Goal: Information Seeking & Learning: Learn about a topic

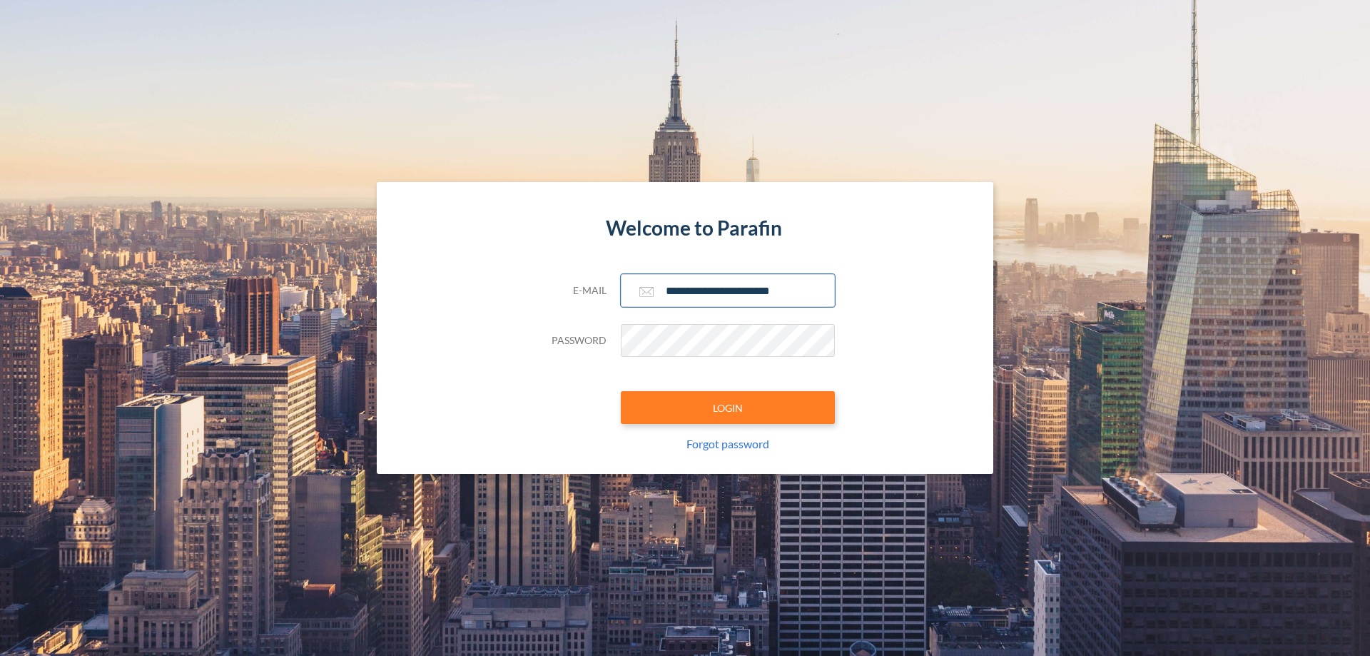
type input "**********"
click at [728, 407] on button "LOGIN" at bounding box center [728, 407] width 214 height 33
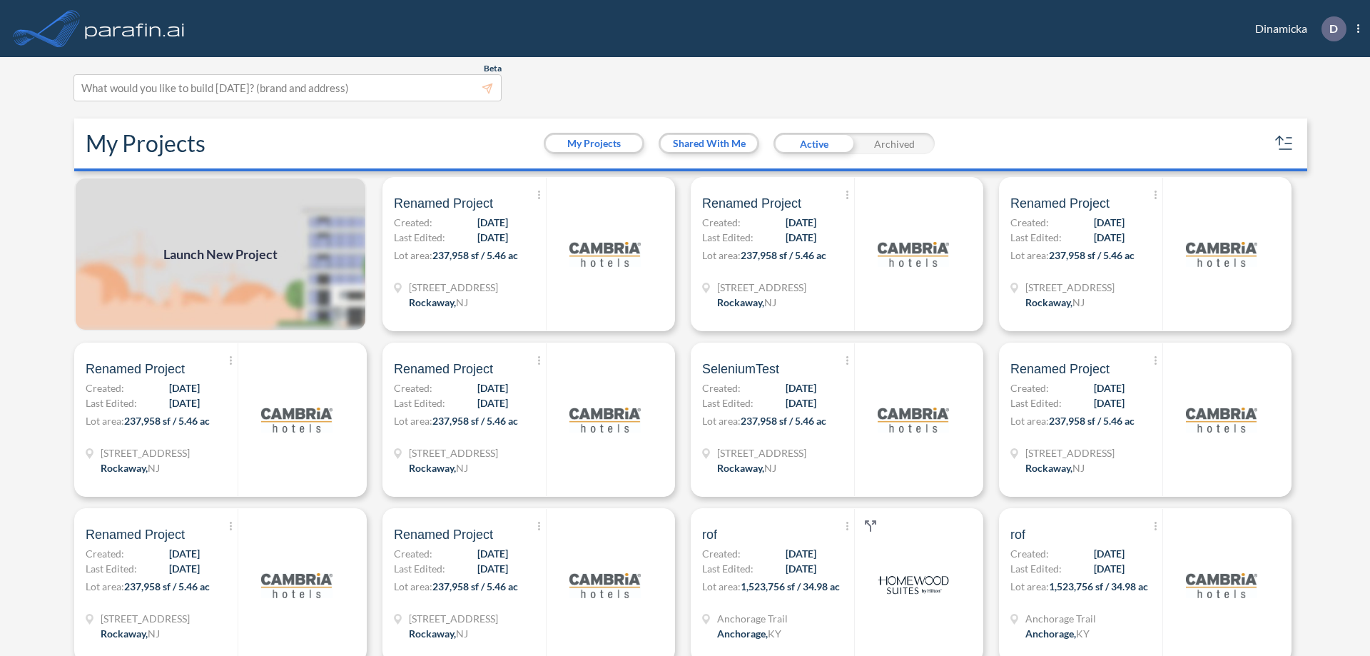
scroll to position [4, 0]
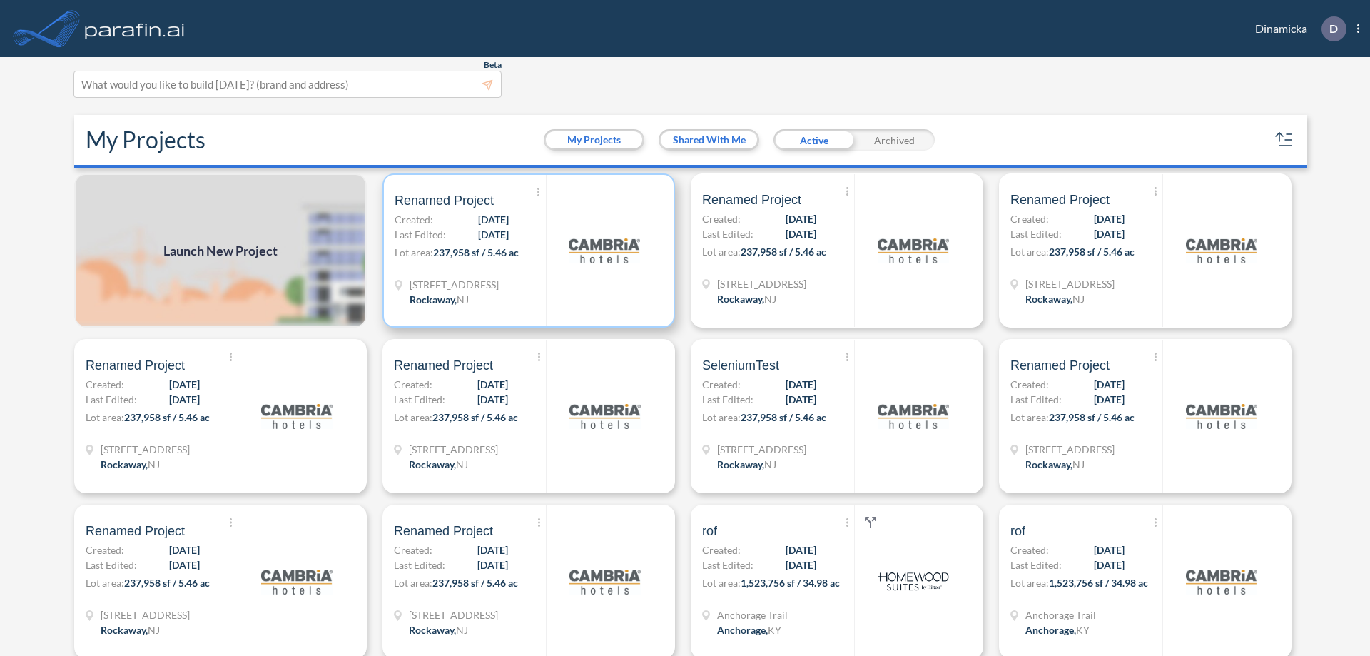
click at [526, 250] on p "Lot area: 237,958 sf / 5.46 ac" at bounding box center [469, 255] width 151 height 21
